Goal: Obtain resource: Download file/media

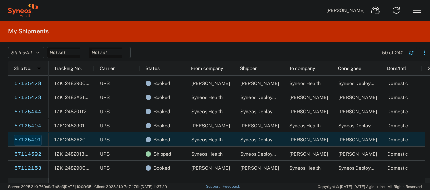
click at [27, 142] on link "57125401" at bounding box center [28, 140] width 28 height 11
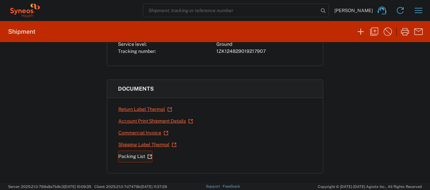
scroll to position [78, 0]
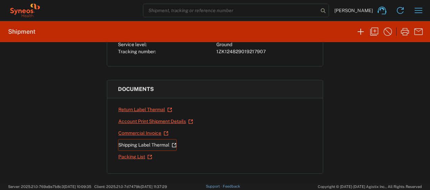
click at [149, 145] on link "Shipping Label Thermal" at bounding box center [147, 145] width 59 height 12
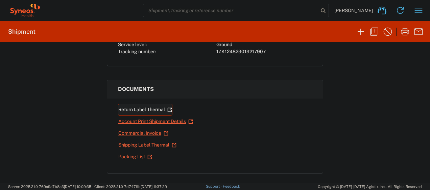
click at [139, 110] on link "Return Label Thermal" at bounding box center [145, 110] width 54 height 12
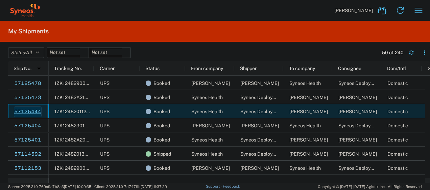
click at [33, 110] on link "57125444" at bounding box center [28, 112] width 28 height 11
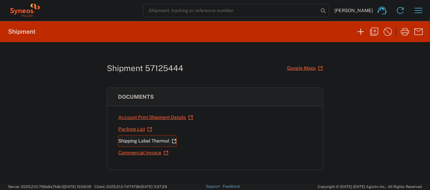
click at [128, 138] on link "Shipping Label Thermal" at bounding box center [147, 141] width 59 height 12
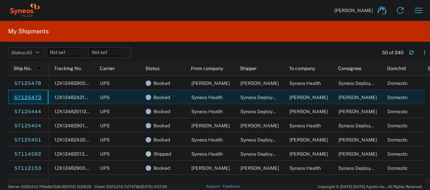
click at [30, 95] on link "57125473" at bounding box center [28, 98] width 28 height 11
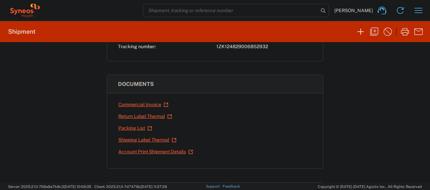
scroll to position [83, 0]
click at [140, 136] on link "Shipping Label Thermal" at bounding box center [147, 140] width 59 height 12
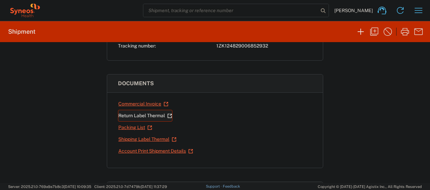
click at [137, 116] on link "Return Label Thermal" at bounding box center [145, 116] width 54 height 12
